Goal: Communication & Community: Answer question/provide support

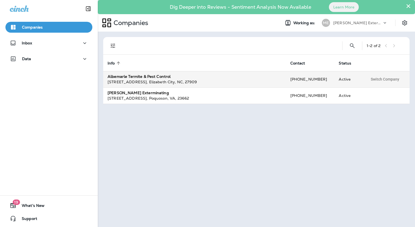
click at [151, 79] on div "[STREET_ADDRESS] , [GEOGRAPHIC_DATA] , [GEOGRAPHIC_DATA] , 27909" at bounding box center [195, 81] width 174 height 5
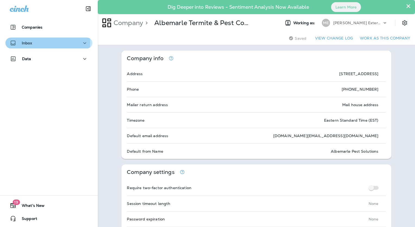
click at [34, 43] on div "Inbox" at bounding box center [49, 43] width 78 height 7
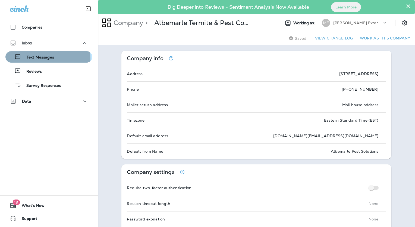
click at [36, 58] on p "Text Messages" at bounding box center [37, 57] width 33 height 5
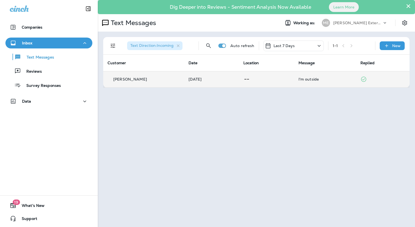
click at [130, 79] on p "[PERSON_NAME]" at bounding box center [130, 79] width 34 height 4
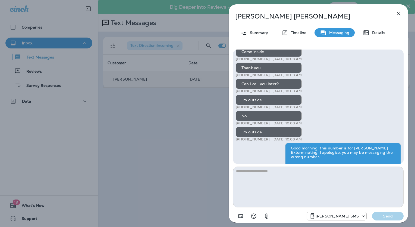
scroll to position [-22, 0]
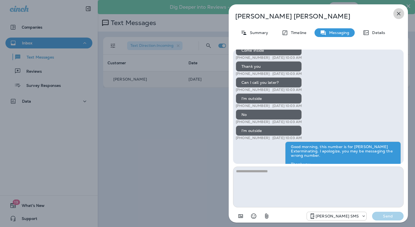
click at [398, 14] on icon "button" at bounding box center [398, 13] width 7 height 7
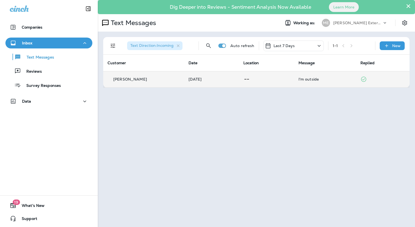
click at [360, 23] on p "[PERSON_NAME] Exterminating" at bounding box center [357, 23] width 49 height 4
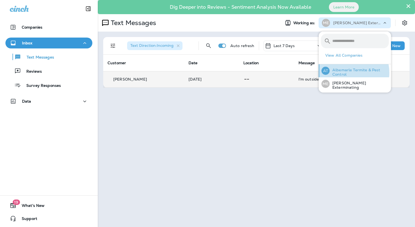
click at [348, 73] on p "Albemarle Termite & Pest Control" at bounding box center [359, 72] width 59 height 9
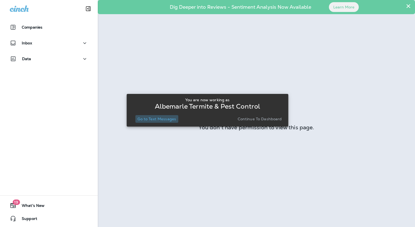
click at [161, 118] on p "Go to Text Messages" at bounding box center [156, 119] width 39 height 4
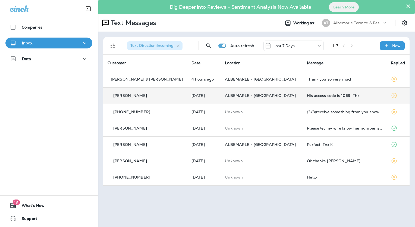
click at [144, 99] on td "[PERSON_NAME]" at bounding box center [145, 95] width 84 height 16
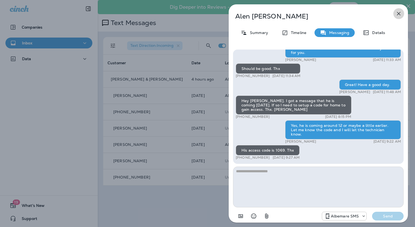
click at [398, 18] on button "button" at bounding box center [398, 13] width 11 height 11
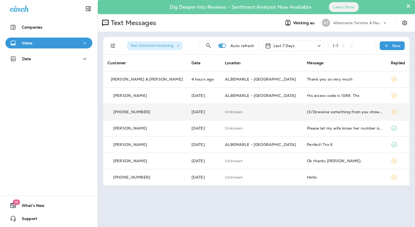
click at [146, 111] on p "[PHONE_NUMBER]" at bounding box center [131, 111] width 37 height 4
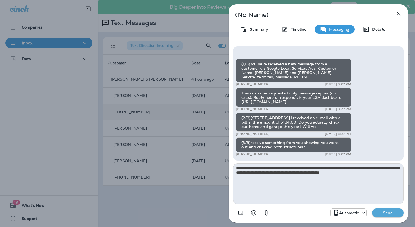
type textarea "**********"
click at [382, 214] on p "Send" at bounding box center [387, 212] width 23 height 5
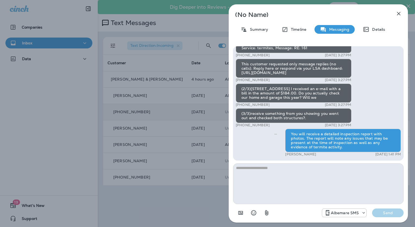
click at [399, 15] on icon "button" at bounding box center [398, 13] width 7 height 7
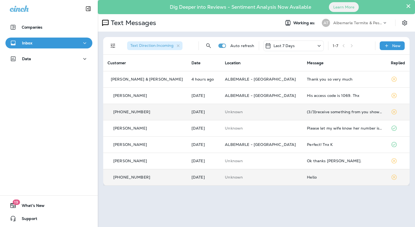
click at [137, 175] on p "[PHONE_NUMBER]" at bounding box center [131, 177] width 37 height 4
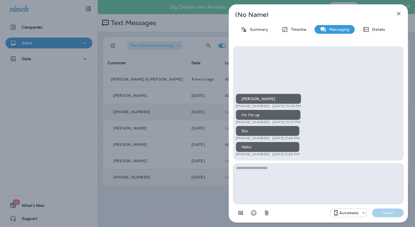
click at [397, 15] on icon "button" at bounding box center [398, 13] width 7 height 7
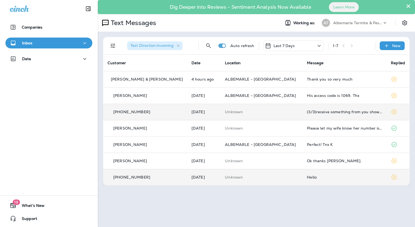
click at [144, 109] on p "[PHONE_NUMBER]" at bounding box center [131, 111] width 37 height 4
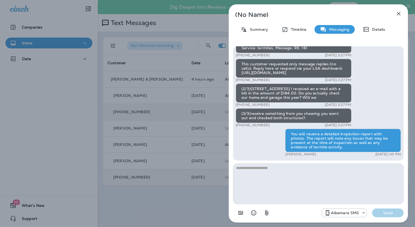
click at [401, 14] on icon "button" at bounding box center [398, 13] width 7 height 7
